Goal: Information Seeking & Learning: Learn about a topic

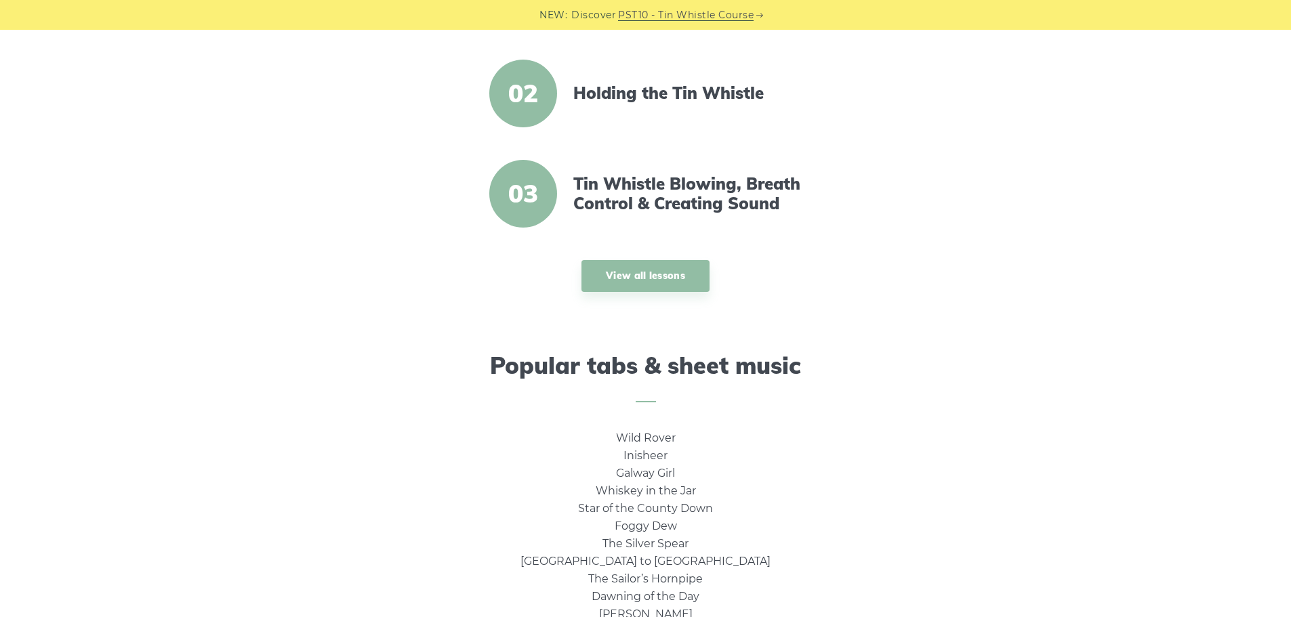
scroll to position [678, 0]
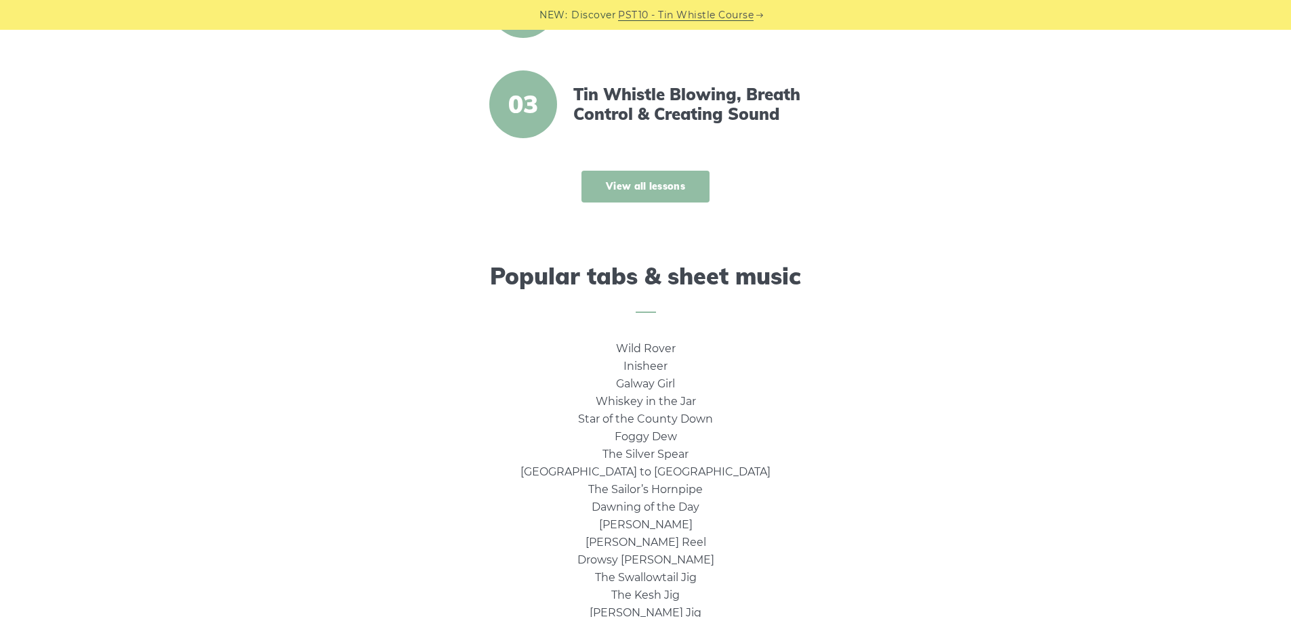
click at [665, 185] on link "View all lessons" at bounding box center [646, 187] width 128 height 32
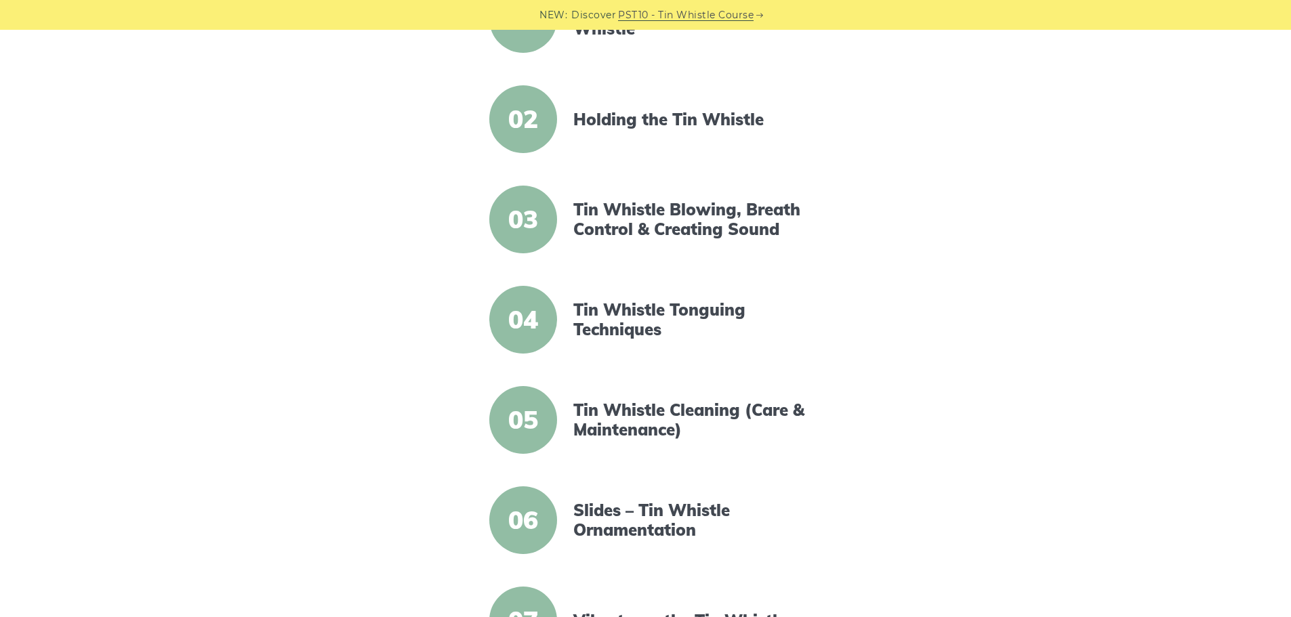
scroll to position [407, 0]
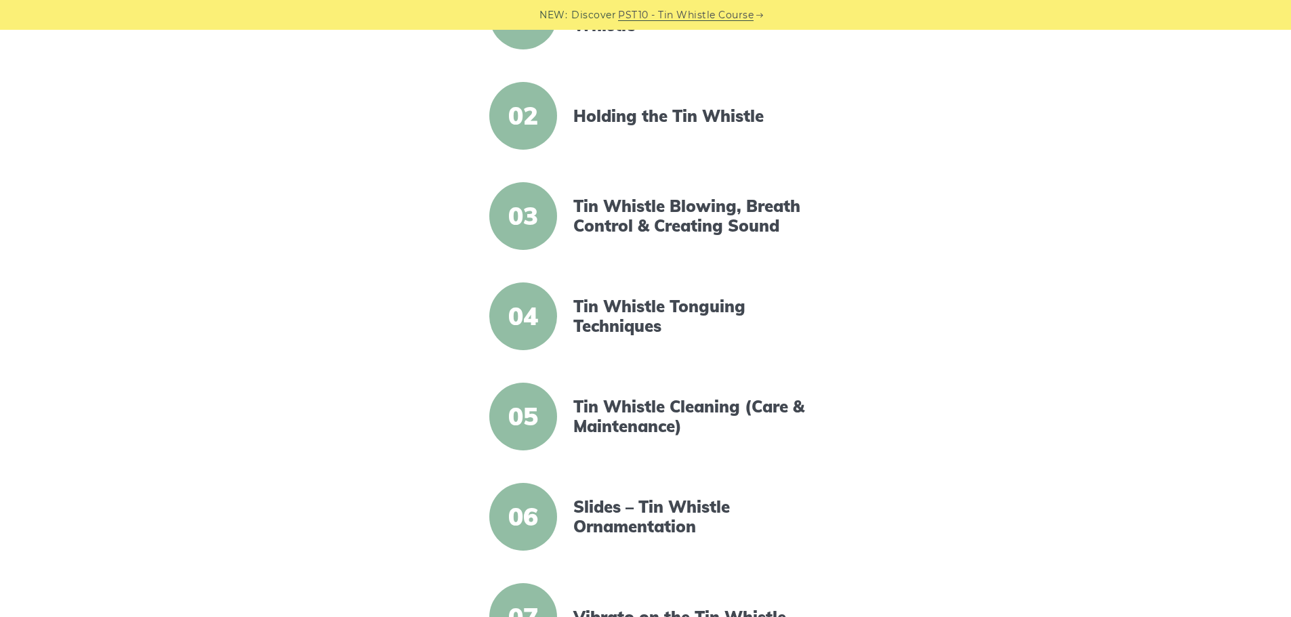
click at [525, 224] on span "03" at bounding box center [523, 216] width 68 height 68
click at [628, 214] on link "Tin Whistle Blowing, Breath Control & Creating Sound" at bounding box center [689, 216] width 233 height 39
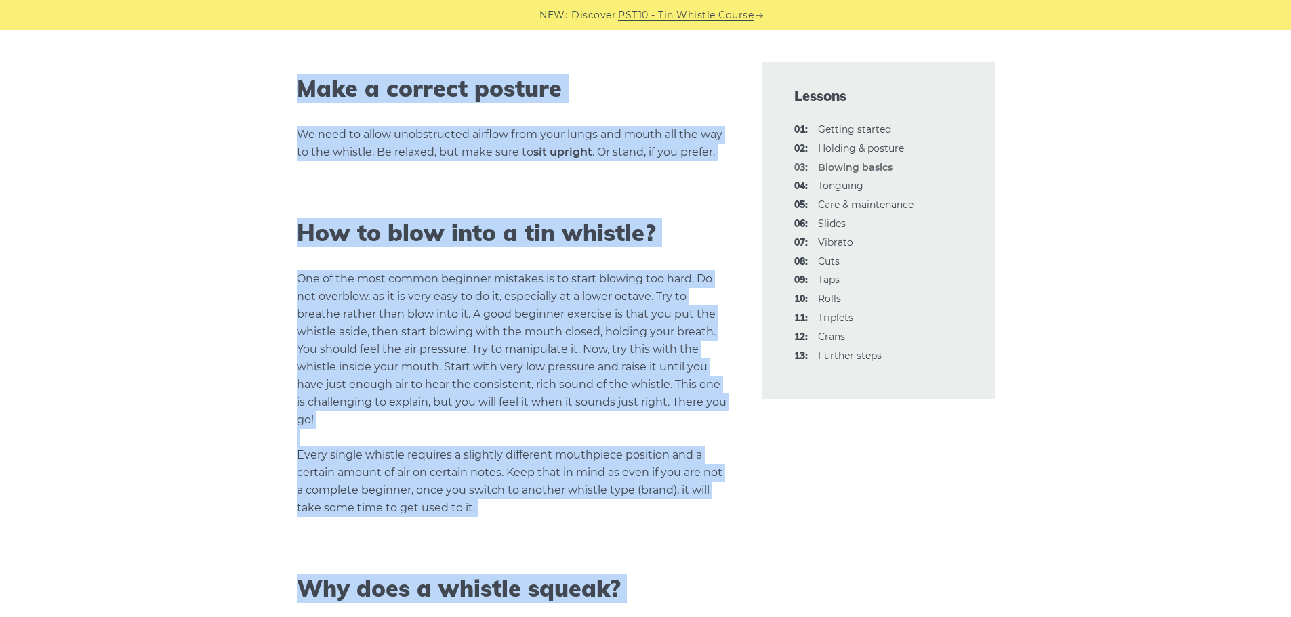
scroll to position [811, 0]
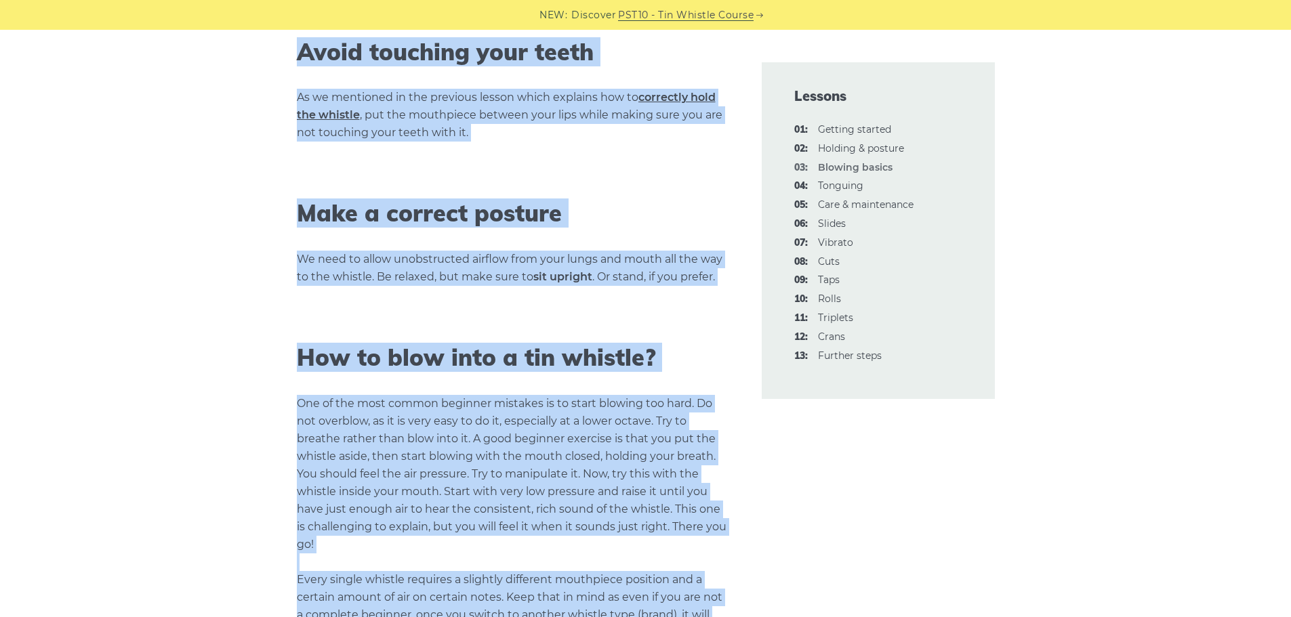
drag, startPoint x: 291, startPoint y: 314, endPoint x: 294, endPoint y: 53, distance: 261.0
copy div "Avoid touching your teeth As we mentioned in the previous lesson which explains…"
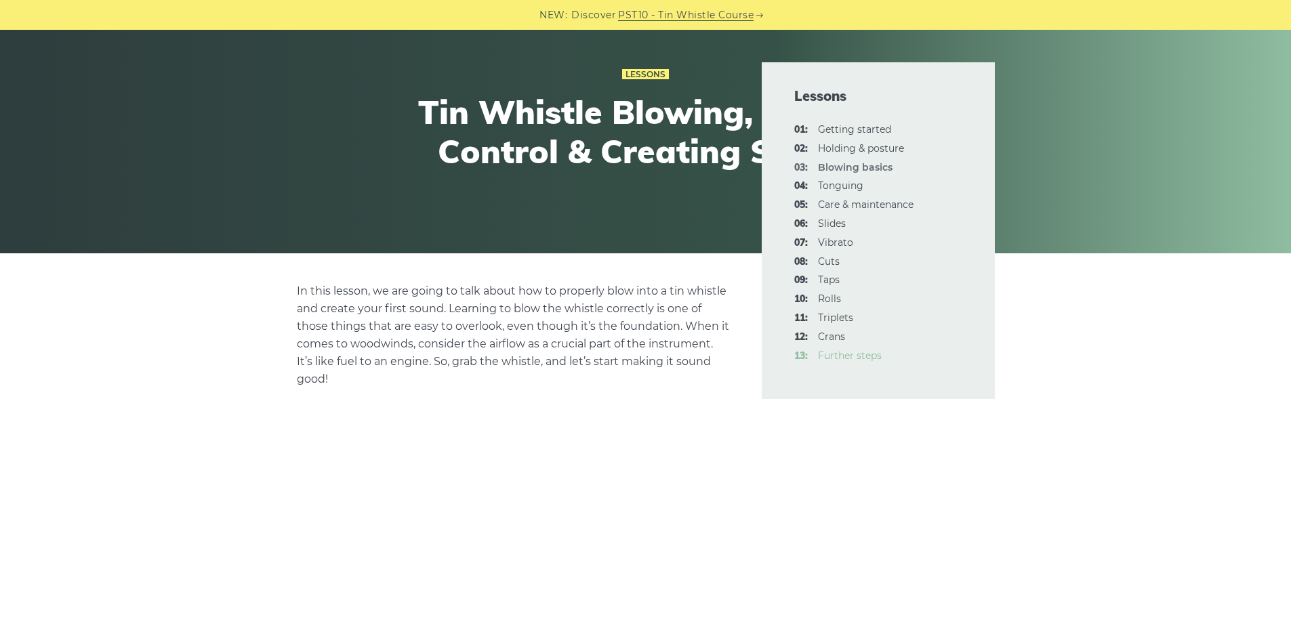
scroll to position [339, 0]
